Goal: Information Seeking & Learning: Learn about a topic

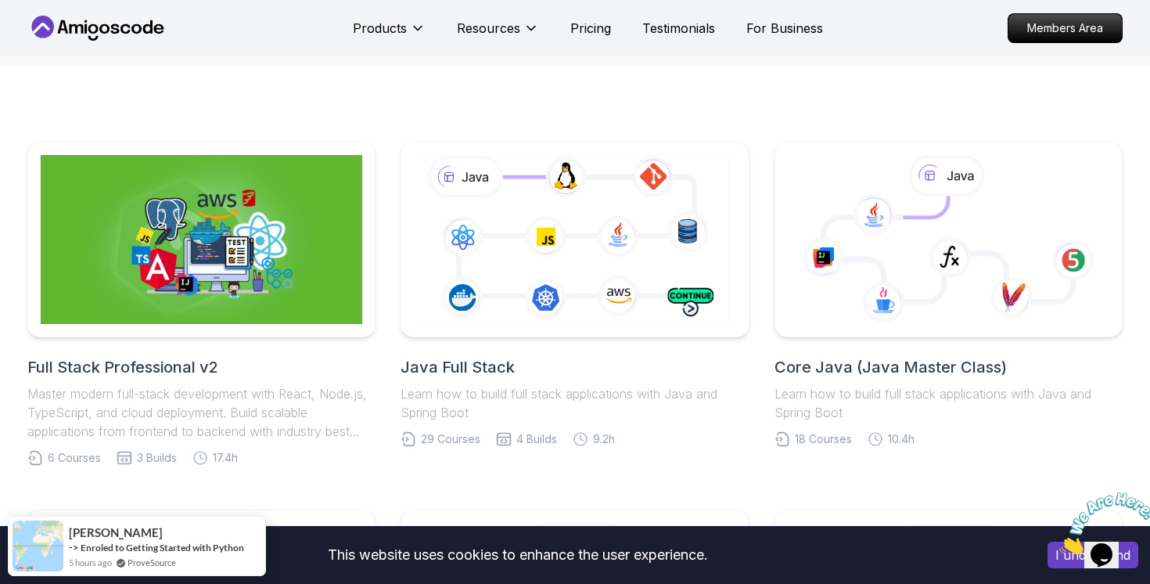
scroll to position [288, 0]
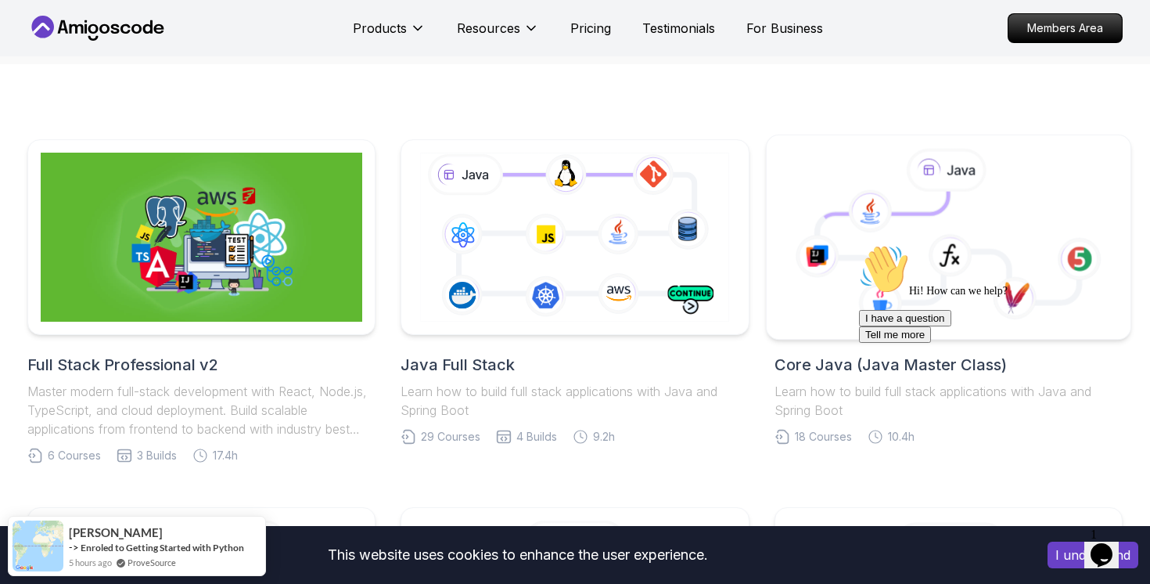
click at [829, 291] on icon at bounding box center [948, 238] width 338 height 178
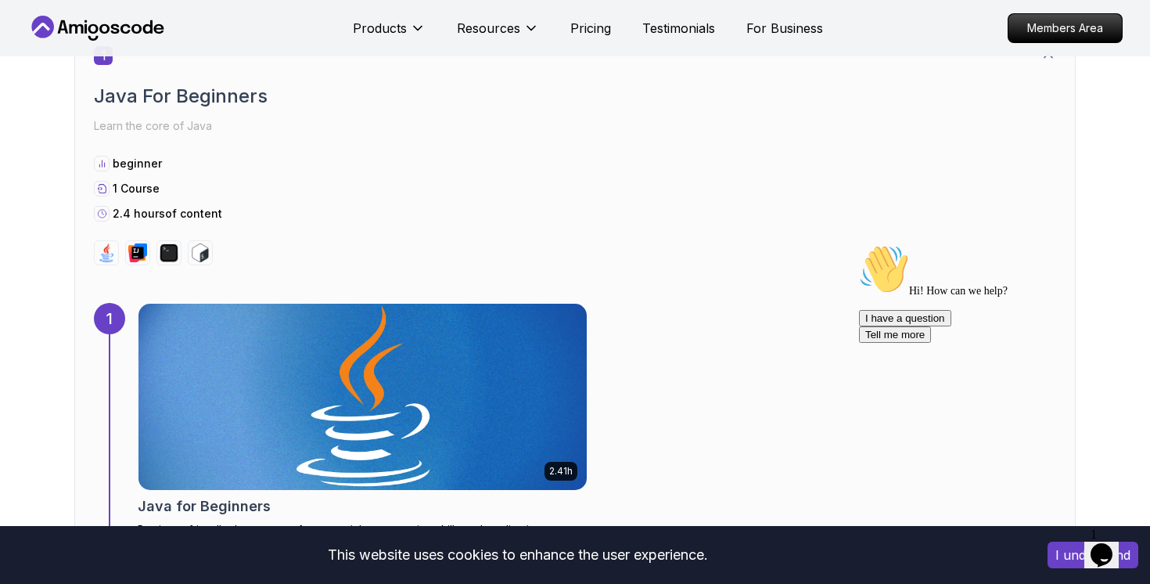
scroll to position [854, 0]
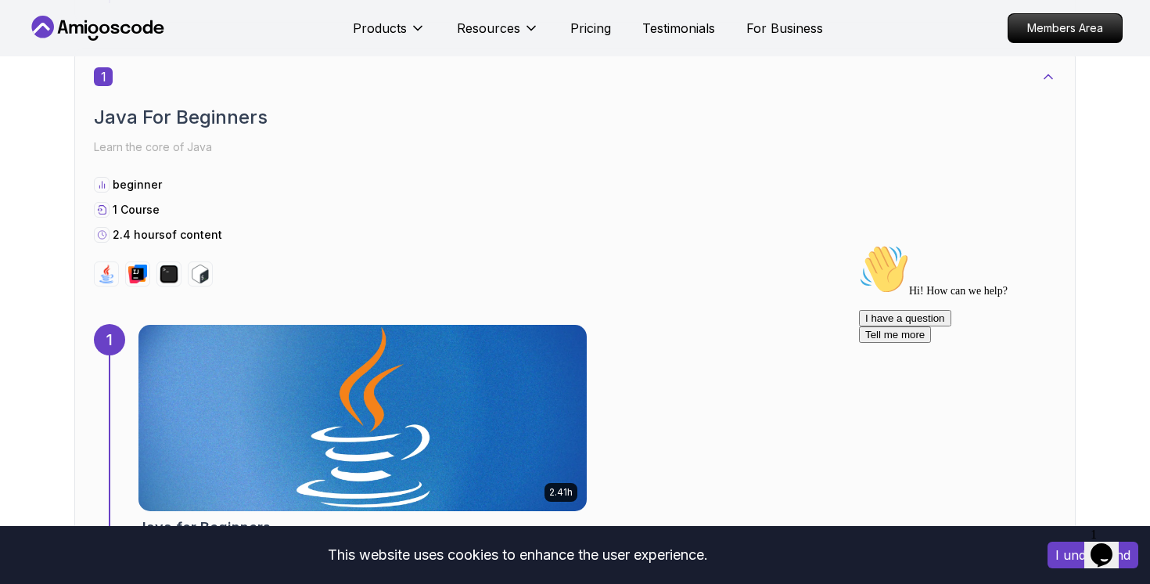
scroll to position [818, 0]
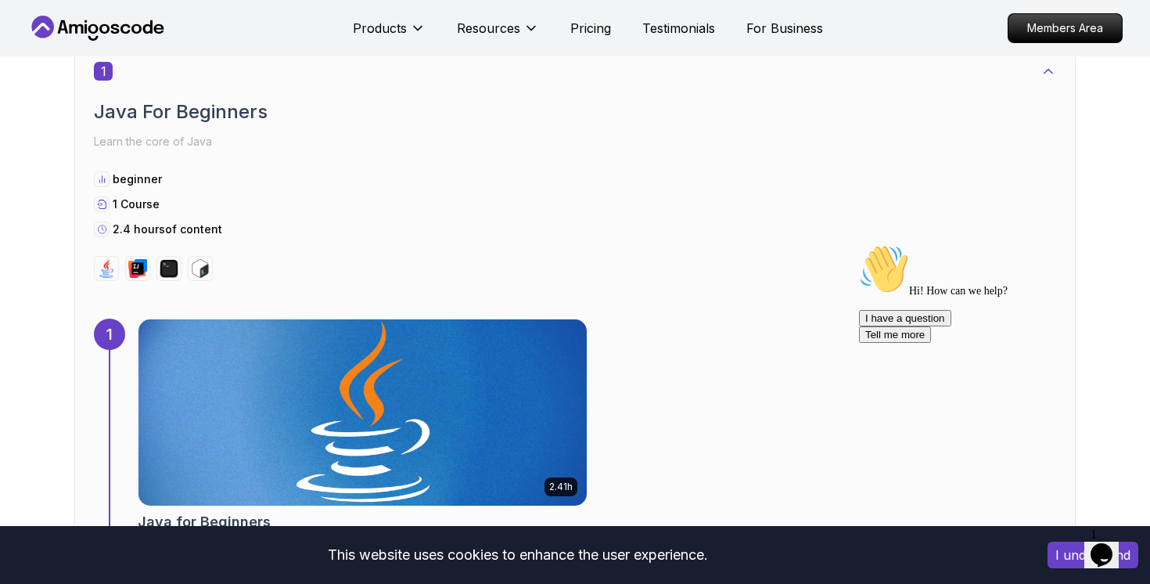
click at [1073, 551] on button "I understand" at bounding box center [1093, 554] width 91 height 27
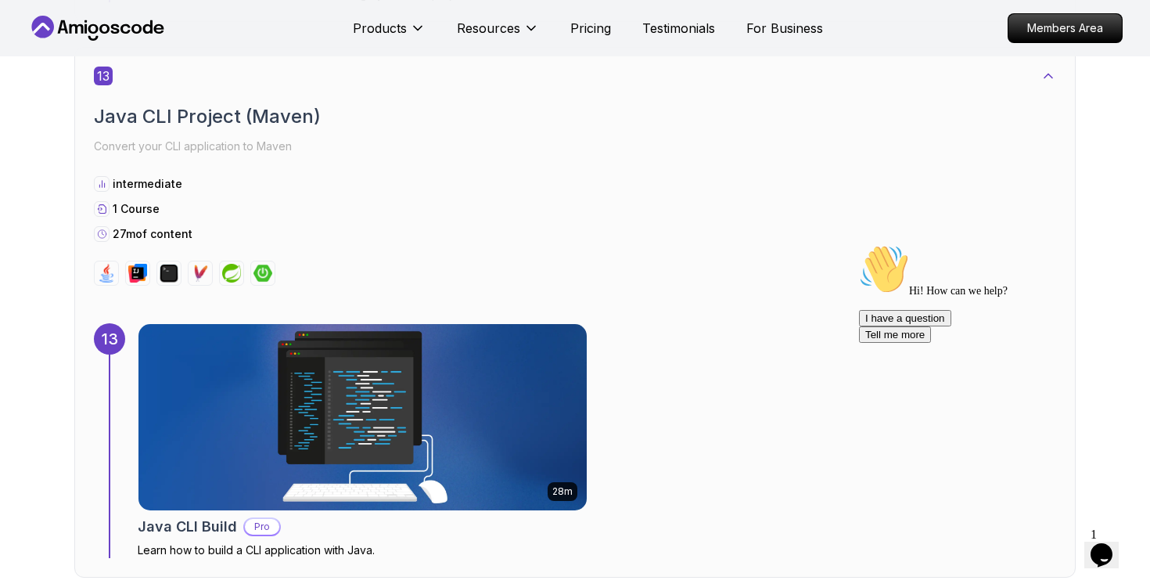
scroll to position [7698, 0]
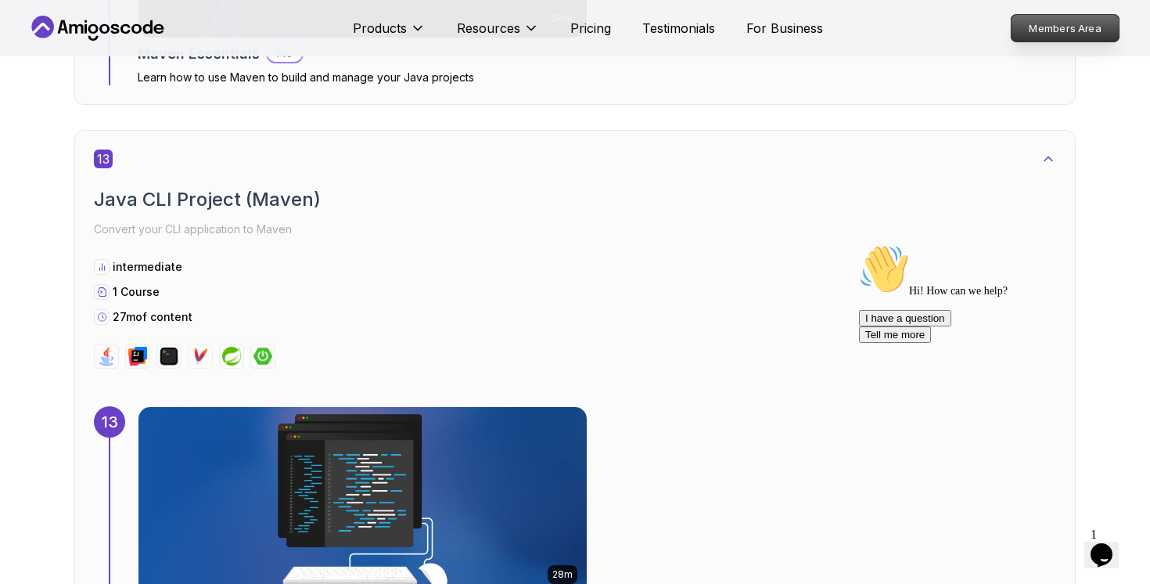
click at [1083, 26] on p "Members Area" at bounding box center [1066, 28] width 108 height 27
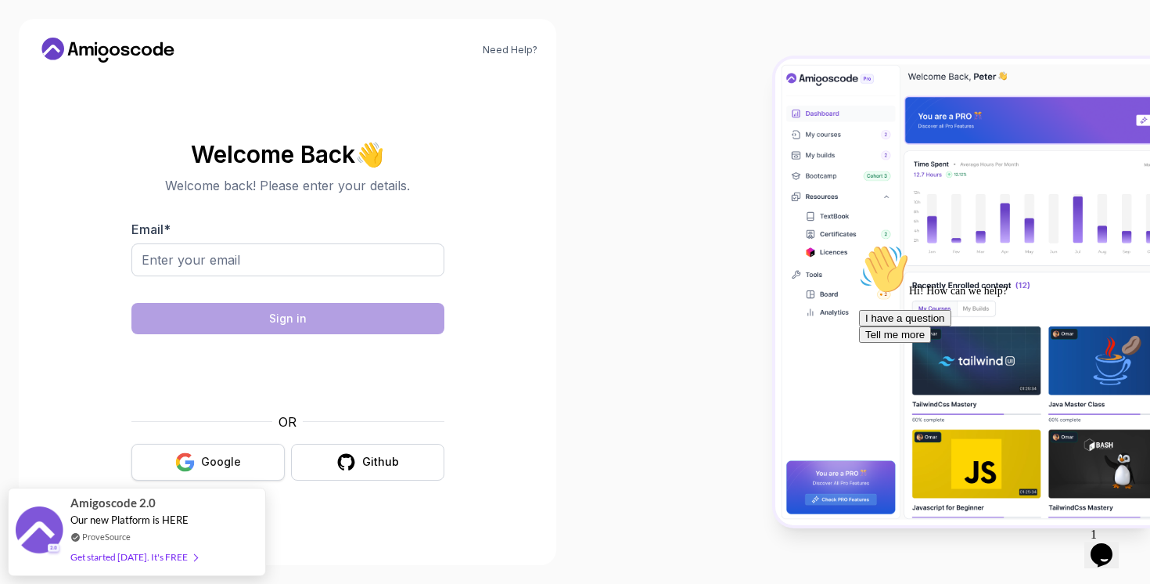
click at [167, 458] on button "Google" at bounding box center [207, 462] width 153 height 37
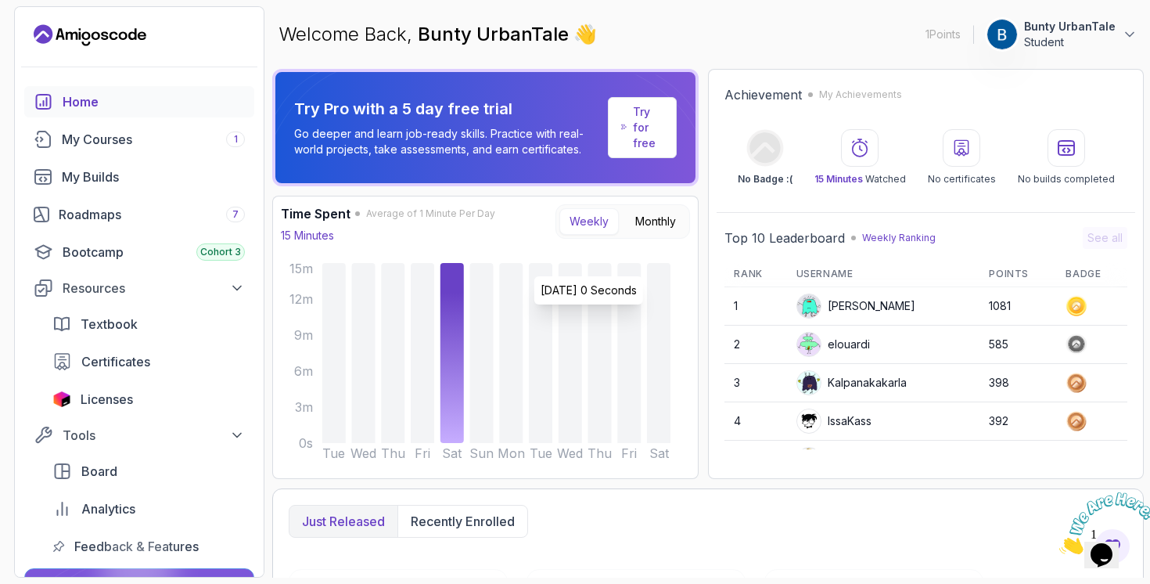
scroll to position [23, 0]
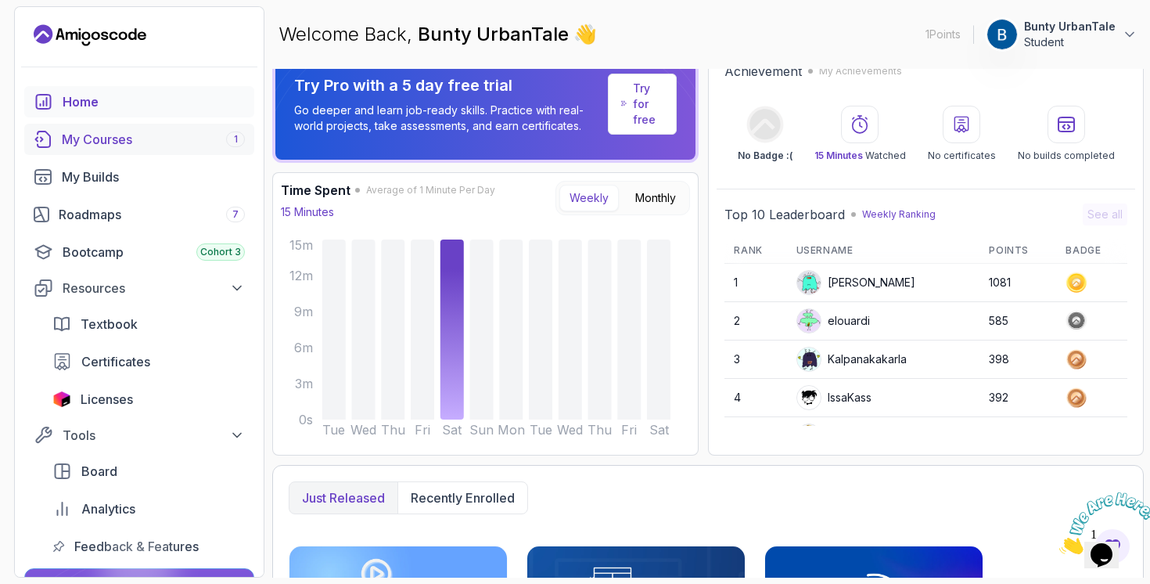
click at [139, 143] on div "My Courses 1" at bounding box center [153, 139] width 183 height 19
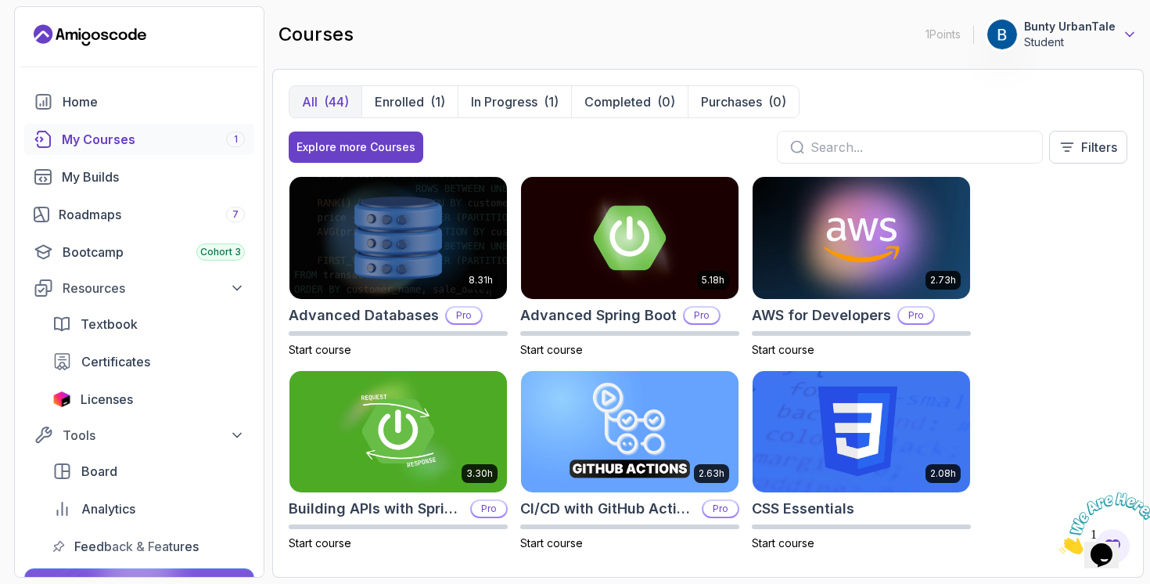
click at [1129, 38] on icon at bounding box center [1130, 35] width 16 height 16
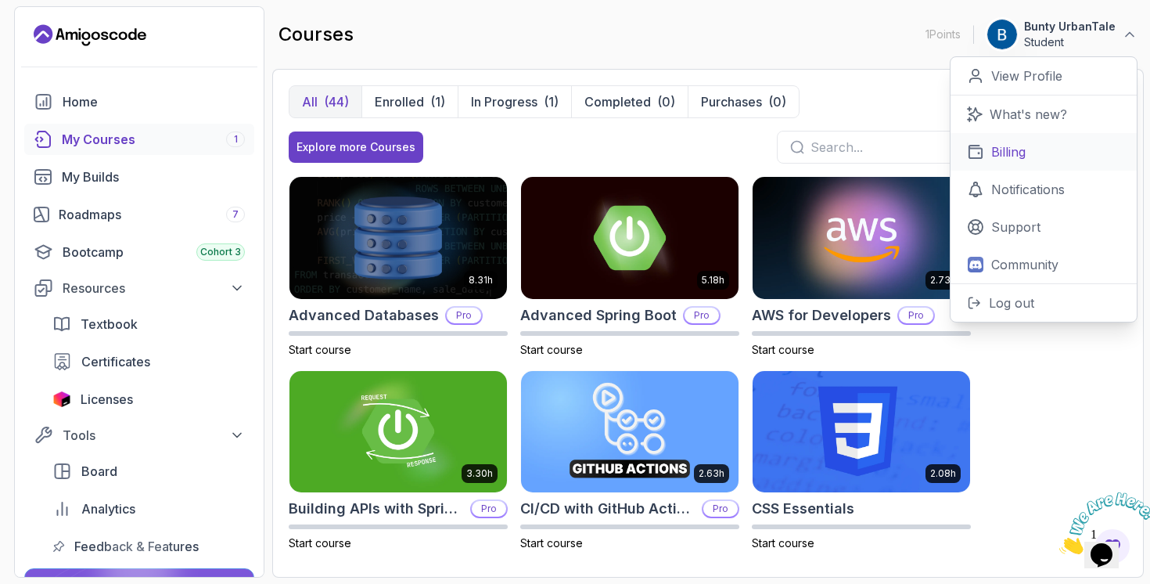
click at [1063, 154] on link "Billing" at bounding box center [1044, 152] width 186 height 38
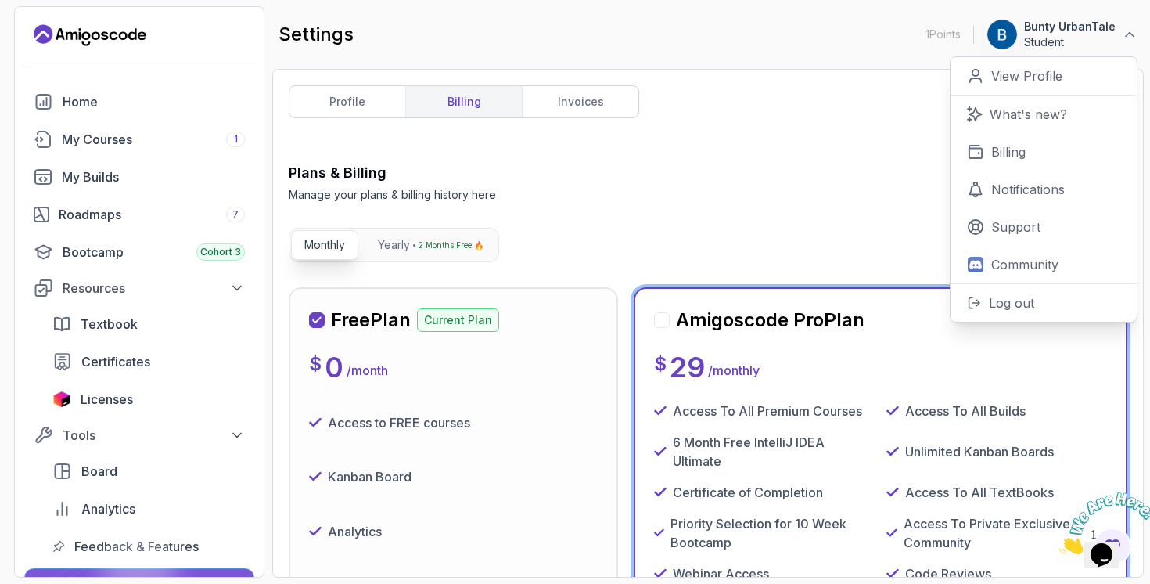
scroll to position [123, 0]
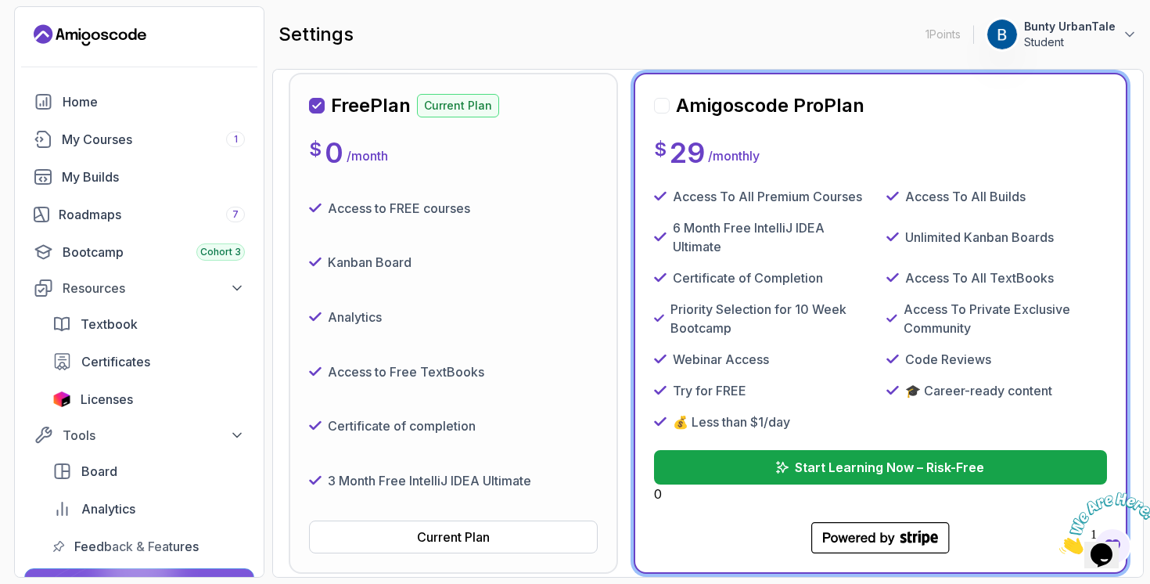
scroll to position [0, 0]
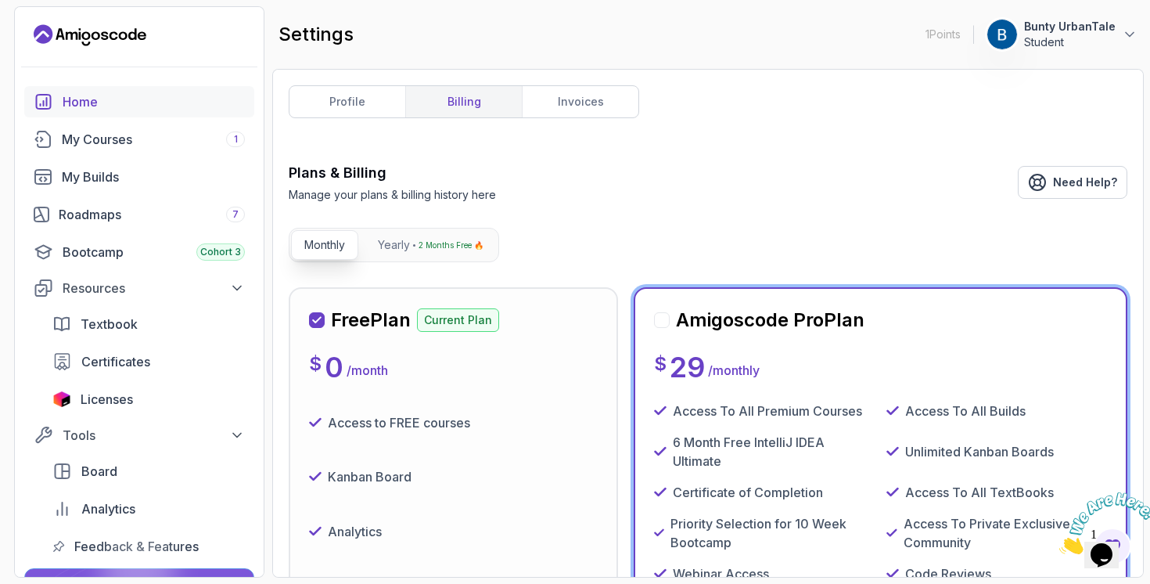
click at [103, 102] on div "Home" at bounding box center [154, 101] width 182 height 19
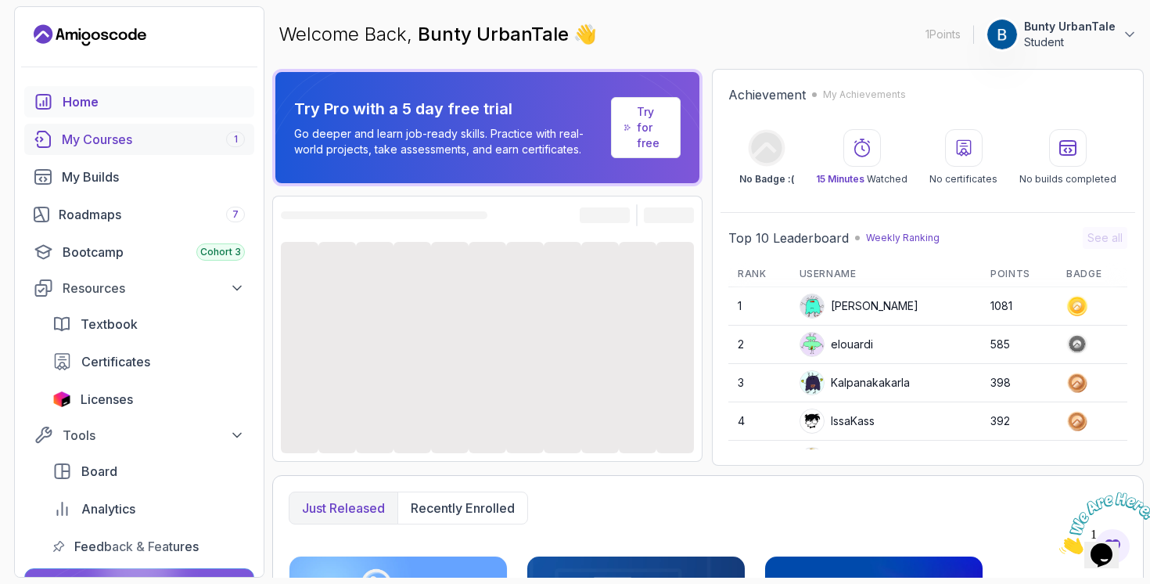
click at [156, 140] on div "My Courses 1" at bounding box center [153, 139] width 183 height 19
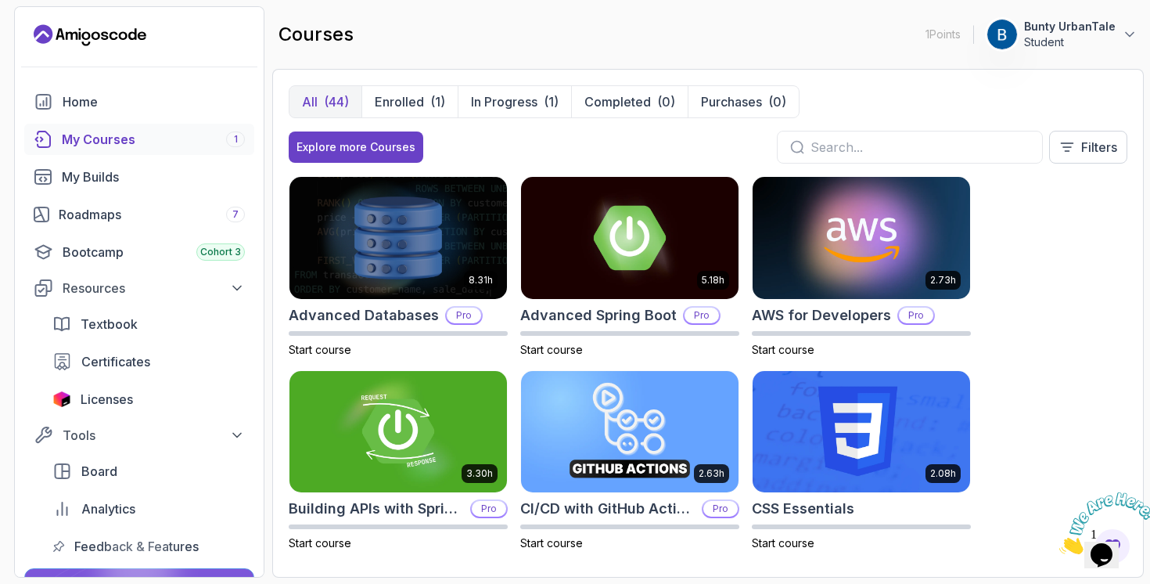
click at [818, 135] on div at bounding box center [910, 147] width 266 height 33
click at [827, 157] on div at bounding box center [910, 147] width 266 height 33
click at [844, 156] on input "text" at bounding box center [920, 147] width 219 height 19
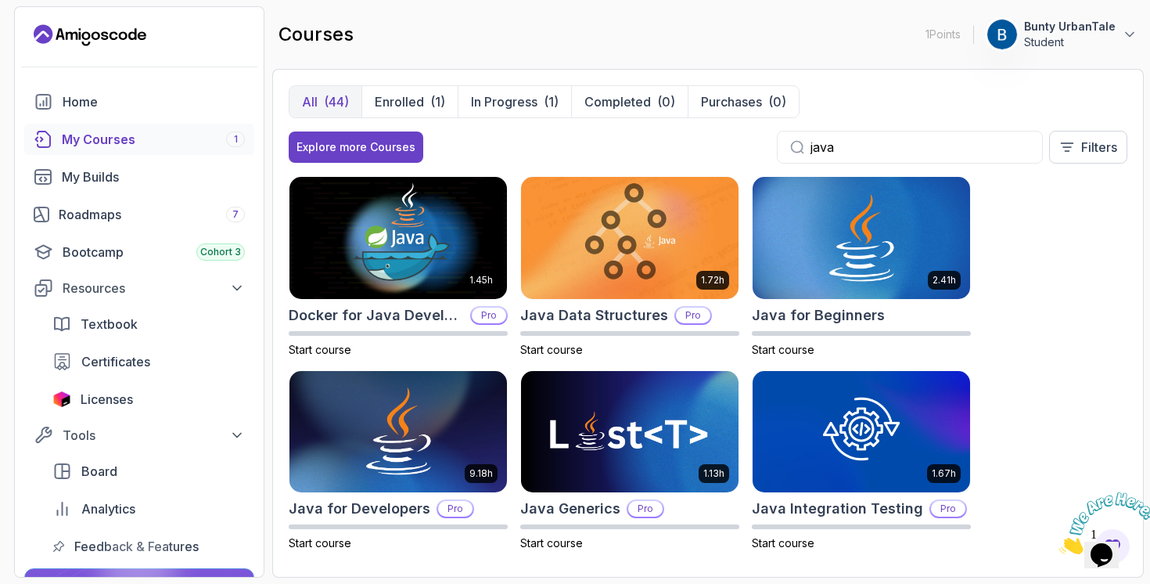
type input "java"
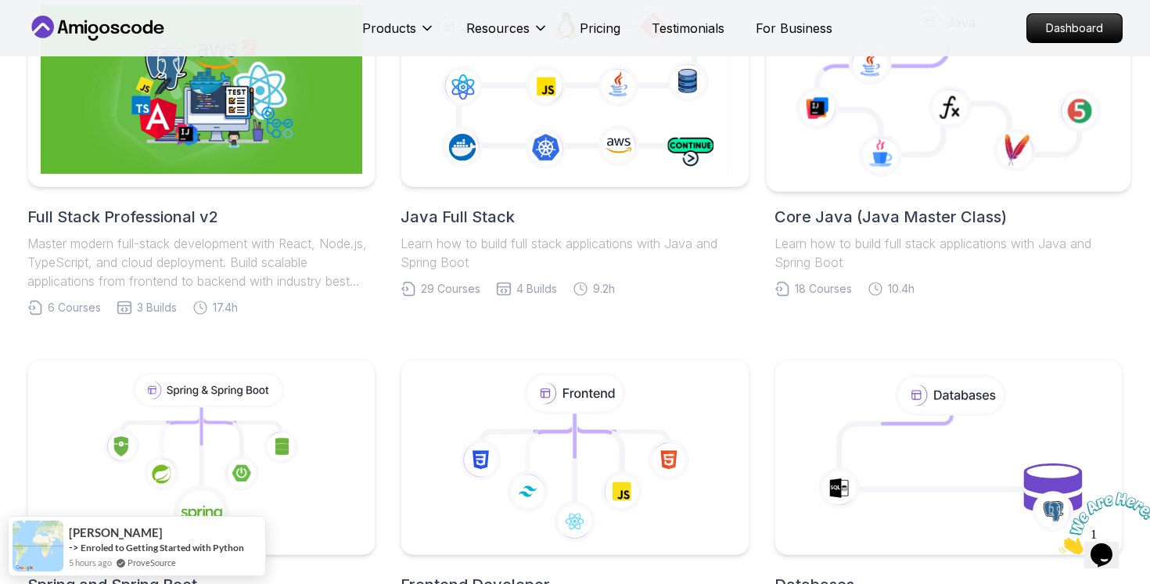
scroll to position [440, 0]
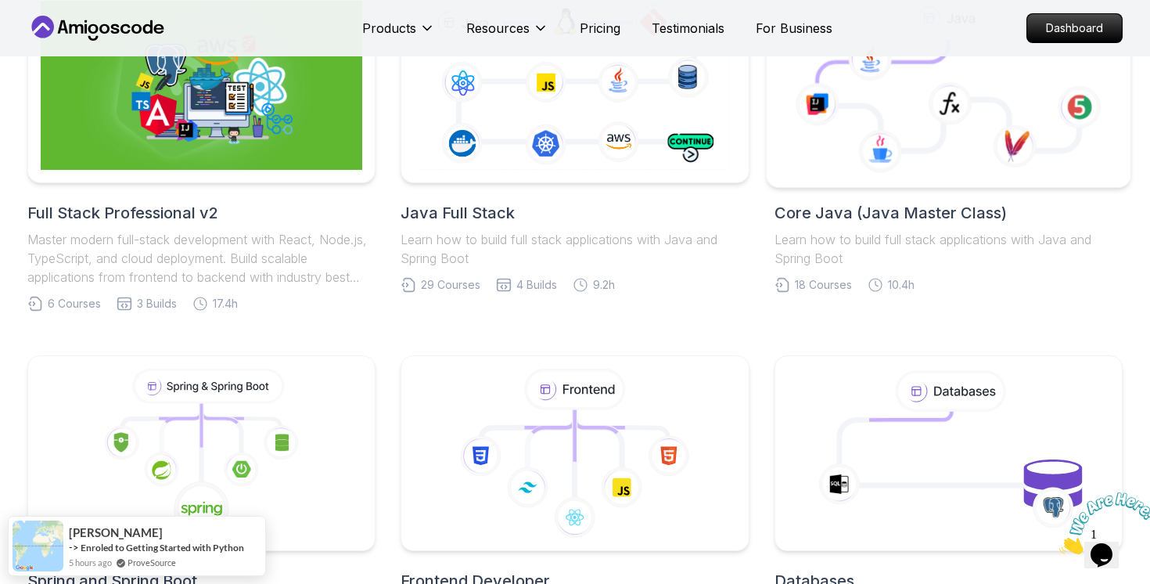
click at [929, 124] on icon at bounding box center [950, 103] width 44 height 43
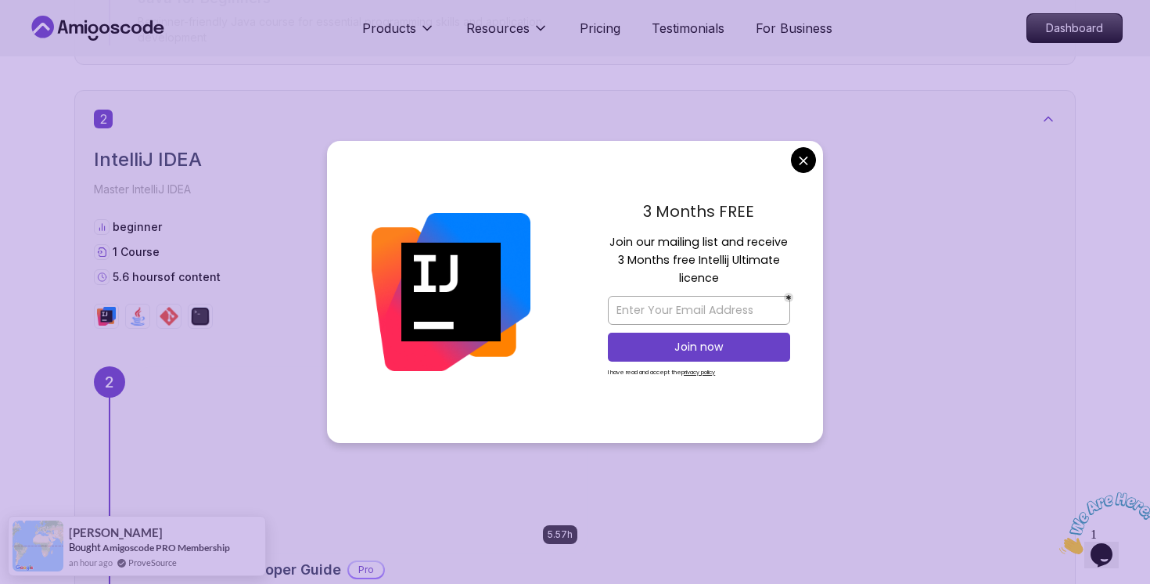
scroll to position [1404, 0]
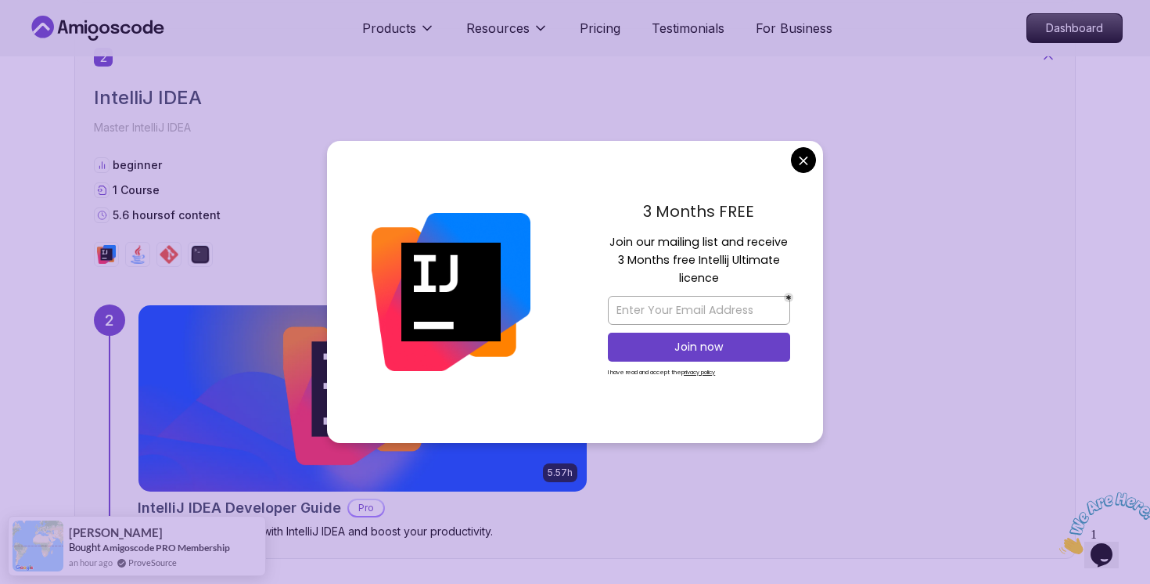
click at [815, 176] on div "3 Months FREE Join our mailing list and receive 3 Months free Intellij Ultimate…" at bounding box center [699, 292] width 248 height 302
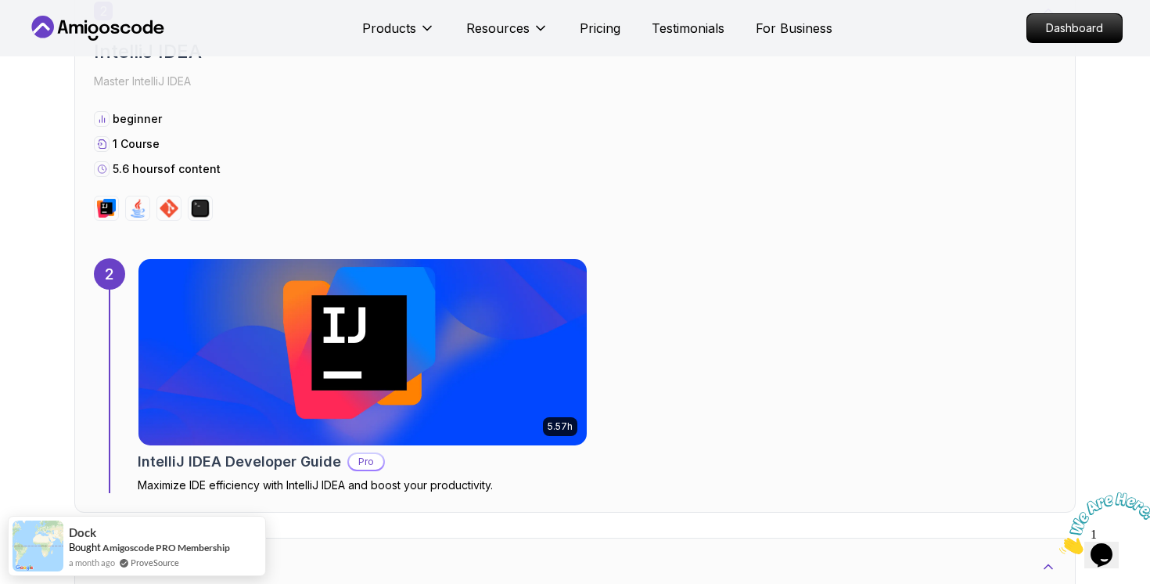
scroll to position [1444, 0]
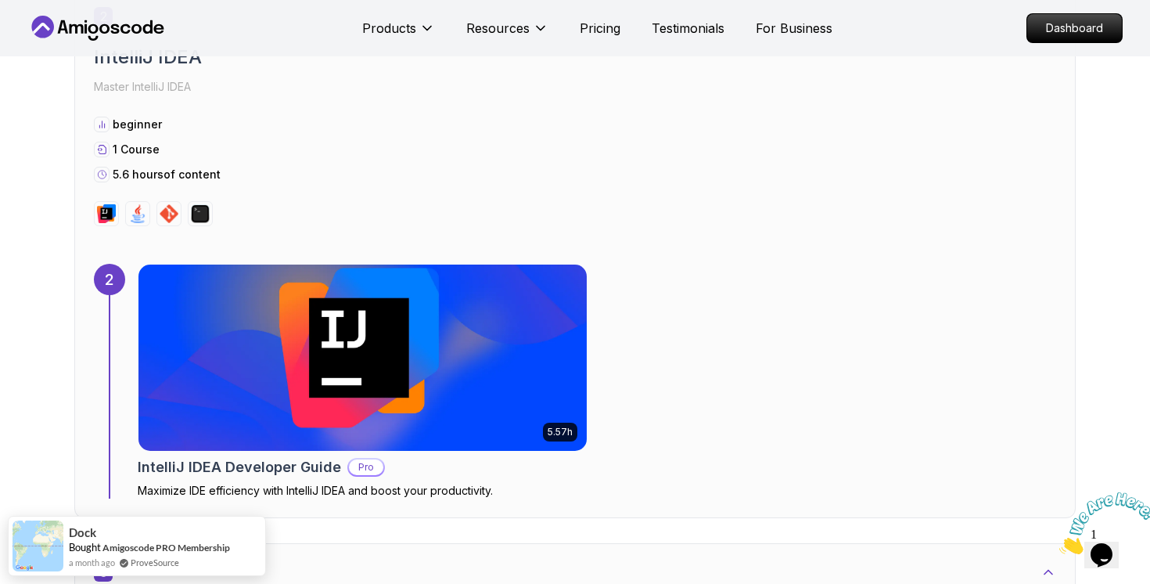
click at [450, 335] on img at bounding box center [363, 358] width 471 height 196
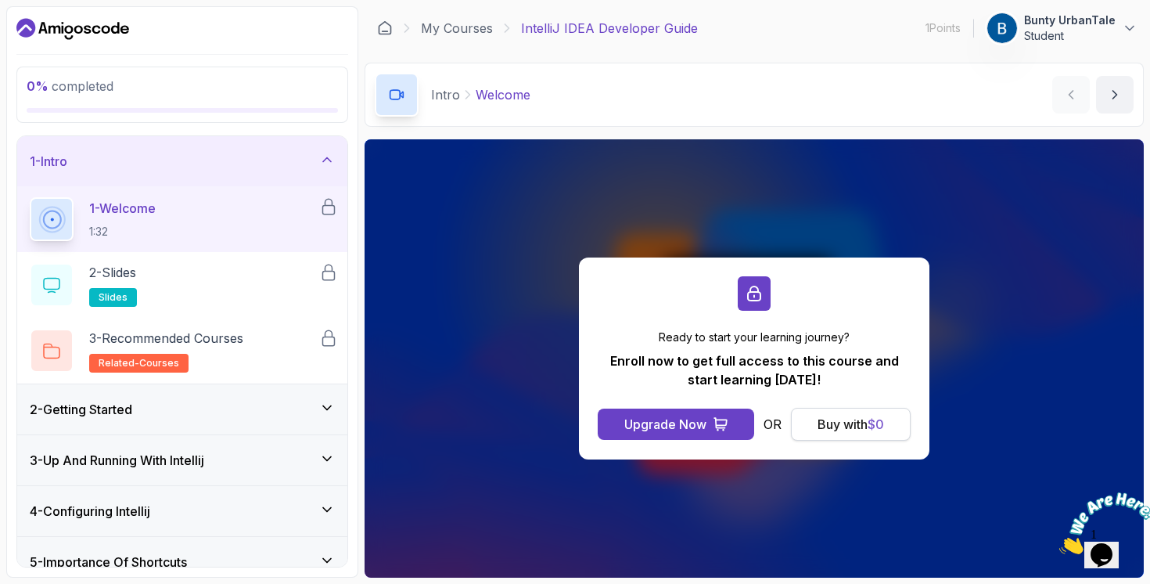
click at [829, 423] on div "Buy with $ 0" at bounding box center [851, 424] width 67 height 19
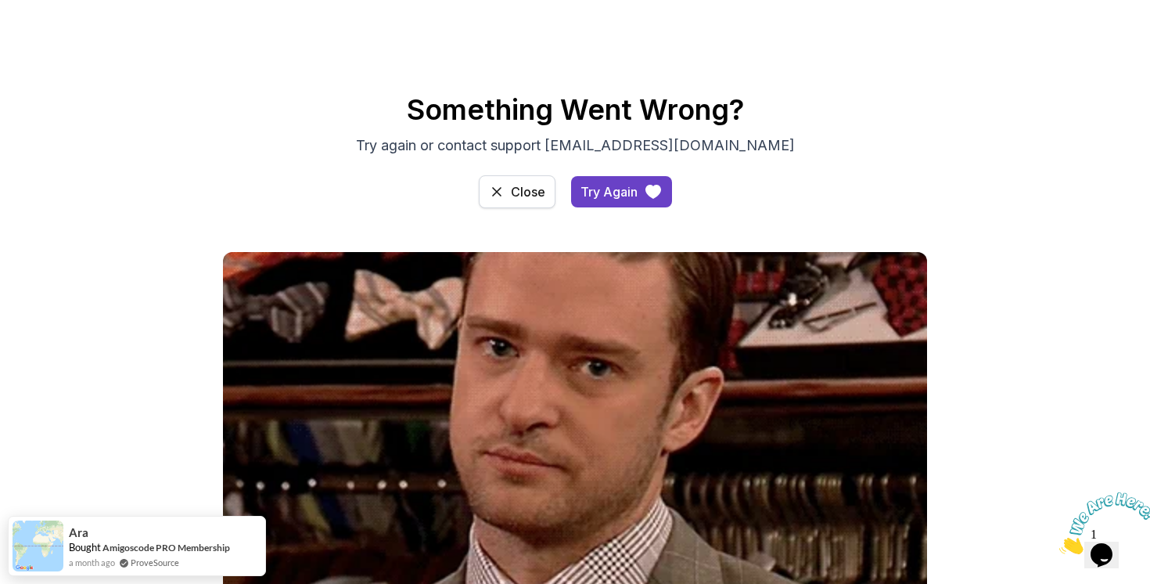
click at [520, 197] on div "Close" at bounding box center [528, 191] width 34 height 19
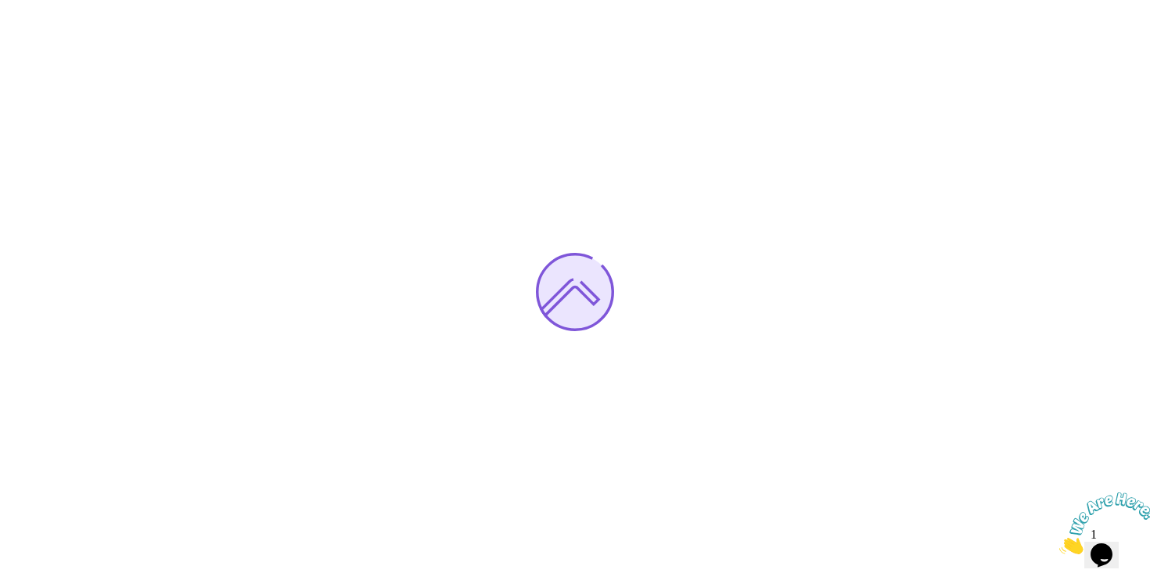
click at [1060, 543] on icon "Close" at bounding box center [1060, 549] width 0 height 13
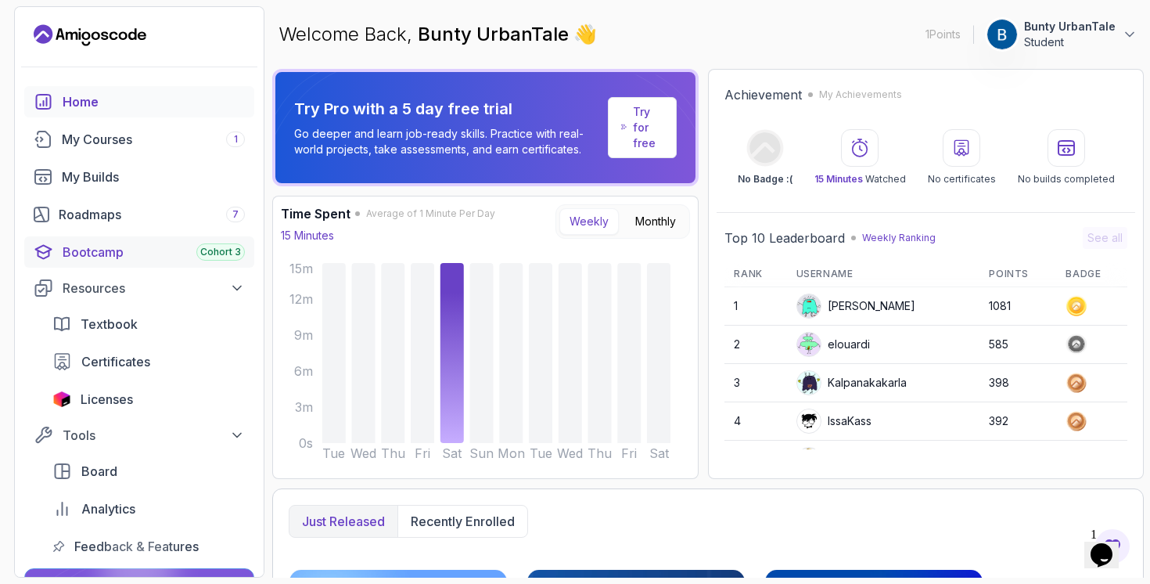
click at [99, 256] on div "Bootcamp Cohort 3" at bounding box center [154, 252] width 182 height 19
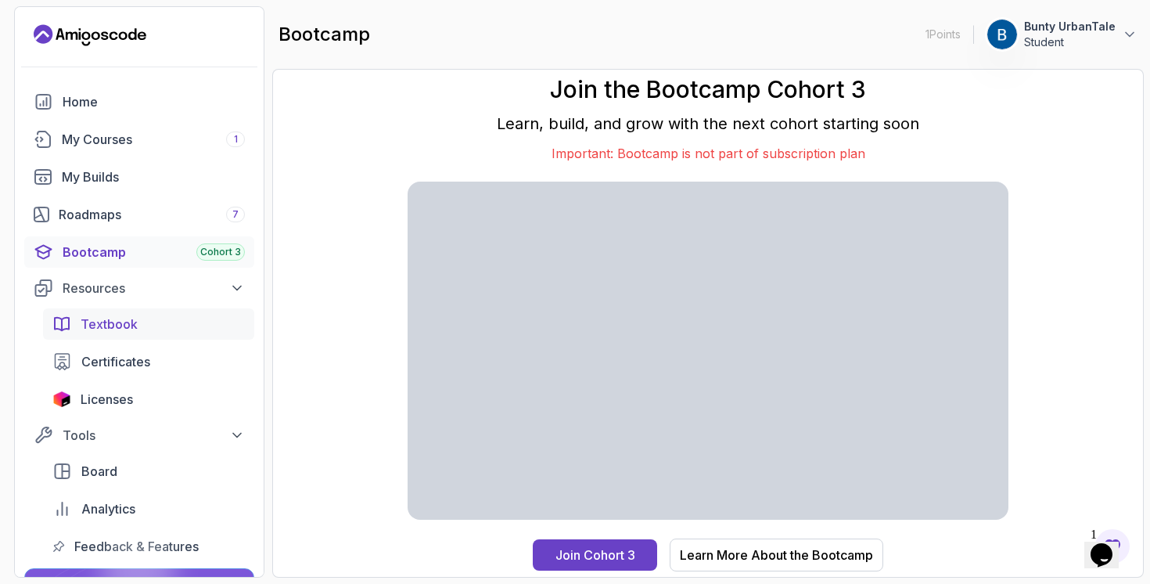
click at [139, 309] on link "Textbook" at bounding box center [148, 323] width 211 height 31
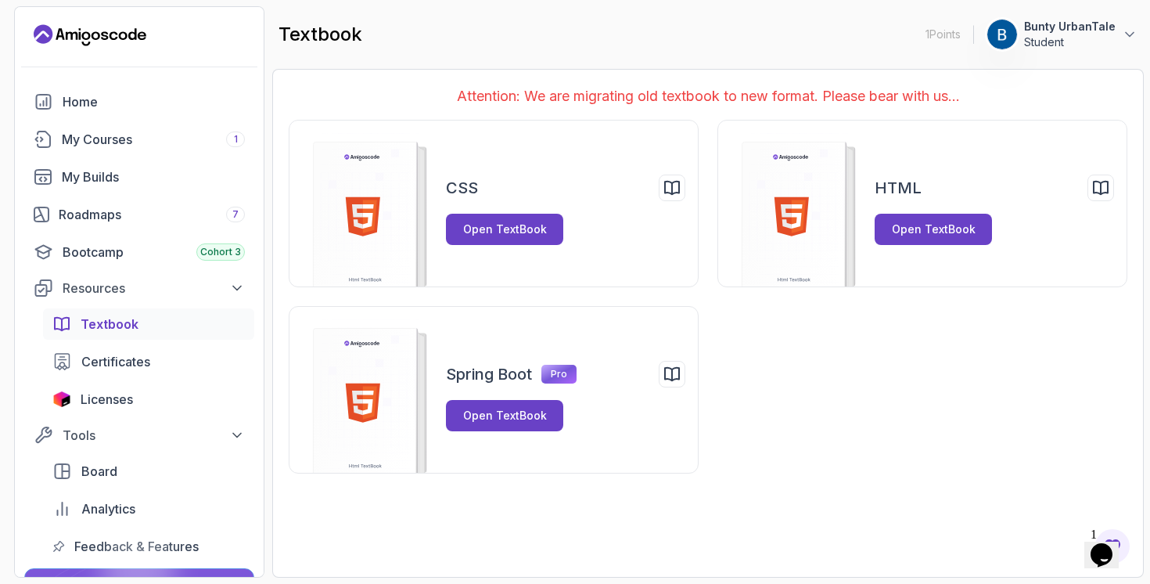
click at [143, 382] on div "Textbook Certificates Licenses" at bounding box center [148, 361] width 211 height 106
click at [131, 369] on span "Certificates" at bounding box center [115, 361] width 69 height 19
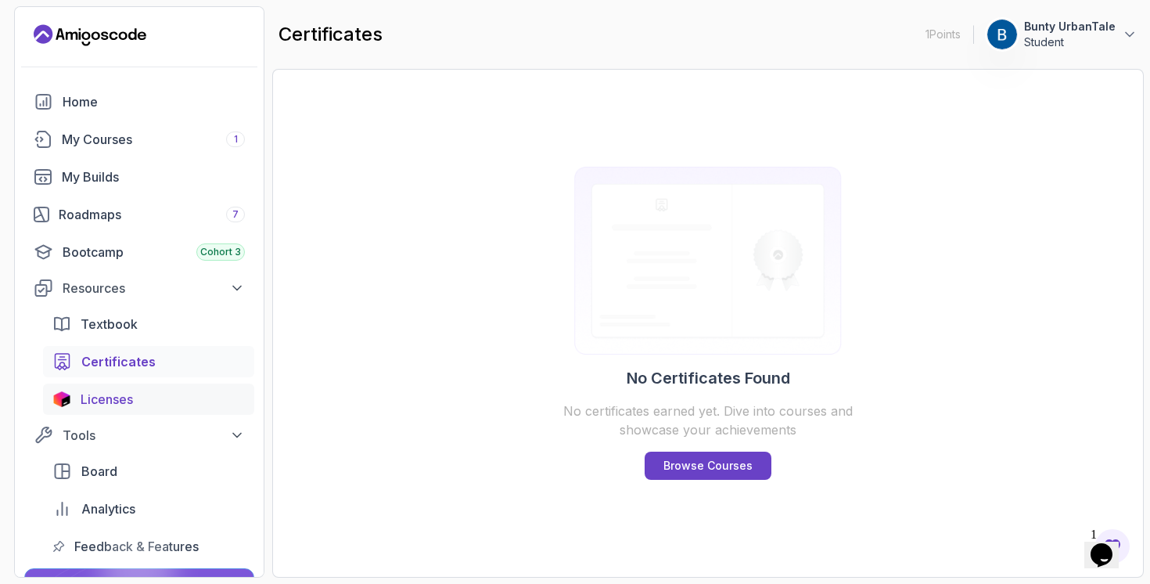
click at [122, 392] on span "Licenses" at bounding box center [107, 399] width 52 height 19
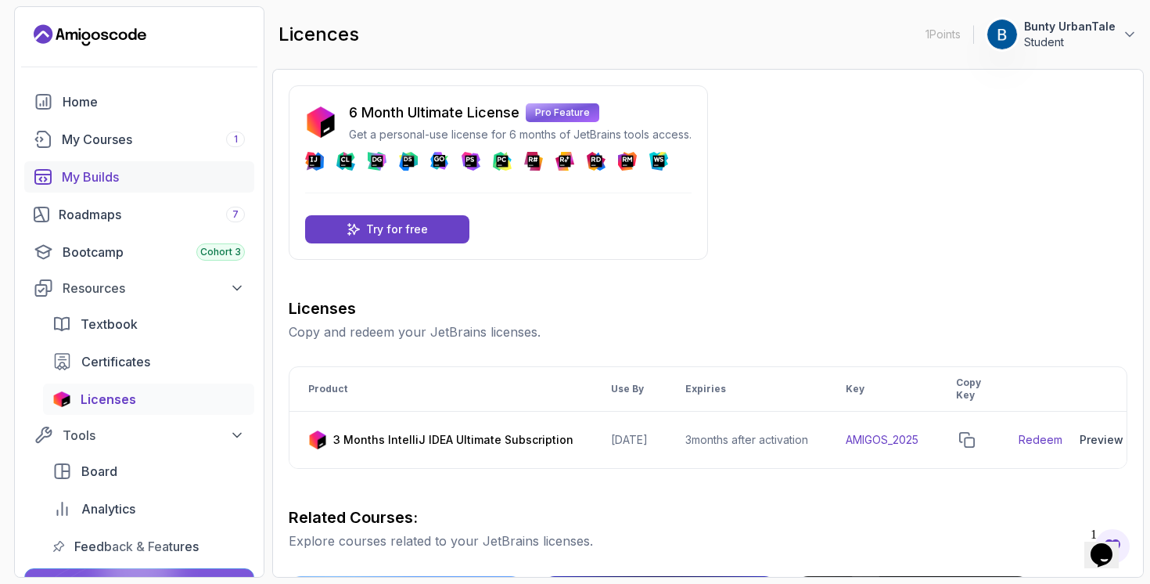
click at [74, 183] on div "My Builds" at bounding box center [153, 176] width 183 height 19
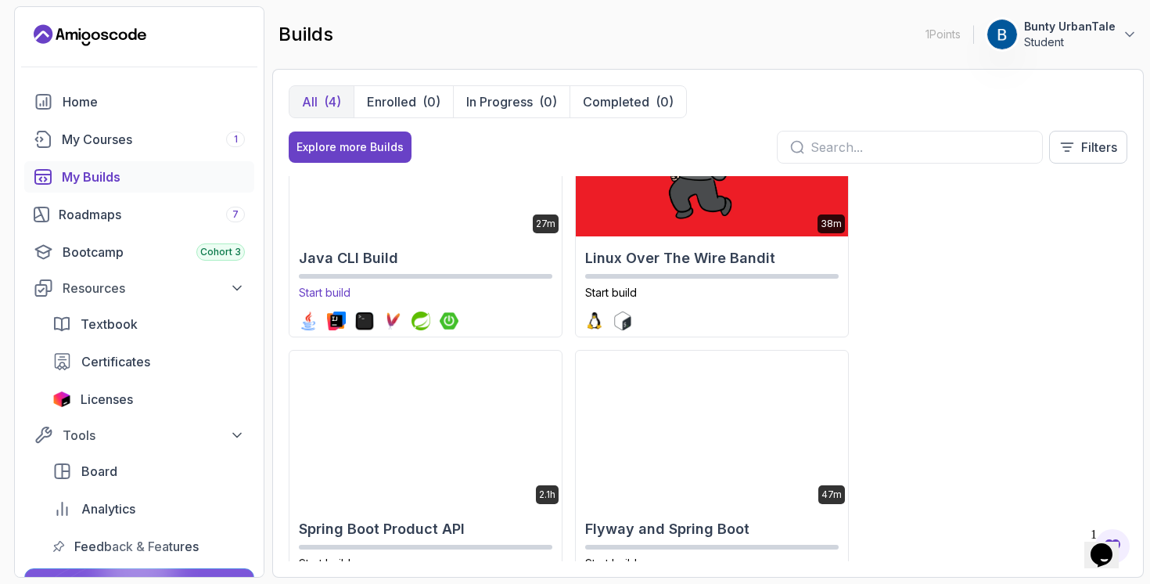
scroll to position [163, 0]
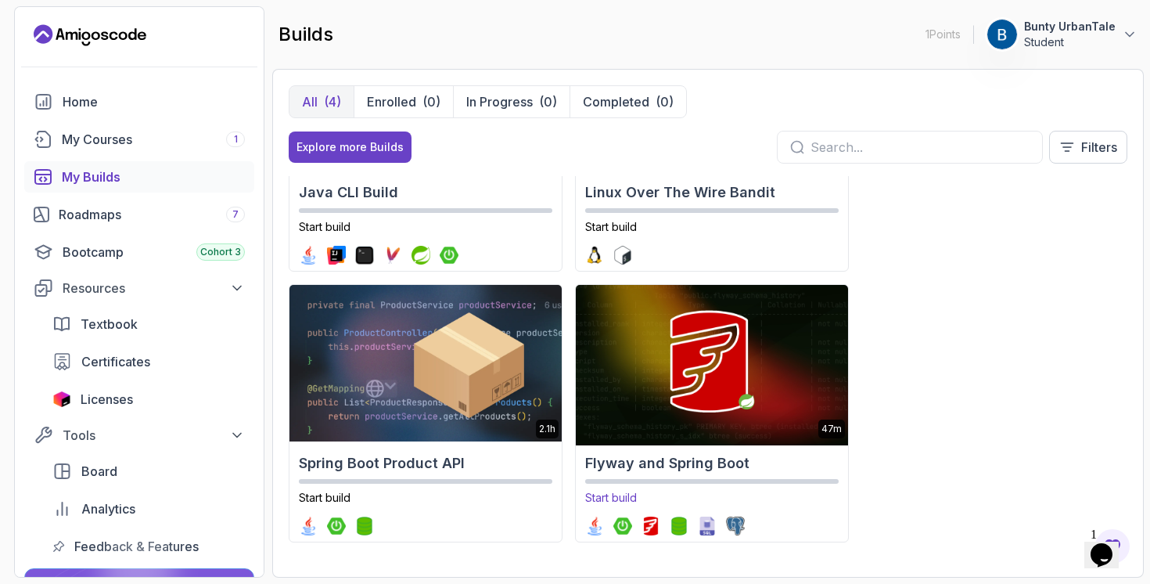
click at [752, 394] on img at bounding box center [712, 363] width 286 height 164
